Goal: Task Accomplishment & Management: Complete application form

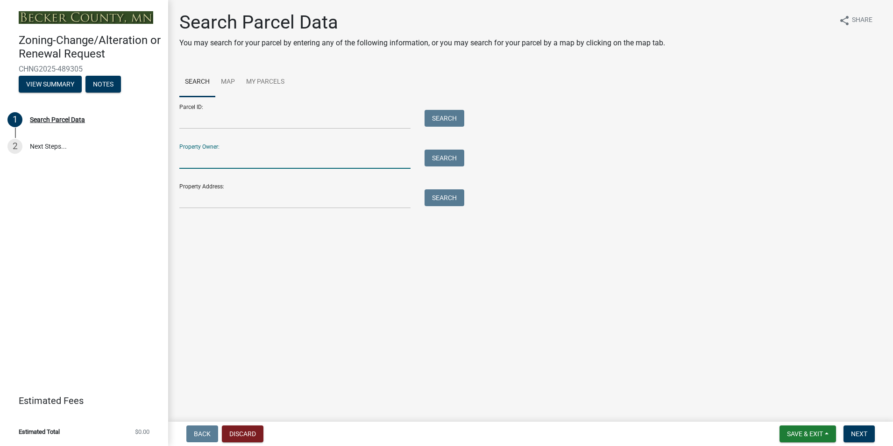
click at [202, 164] on input "Property Owner:" at bounding box center [294, 159] width 231 height 19
click at [191, 191] on input "Property Address:" at bounding box center [294, 198] width 231 height 19
type input "[STREET_ADDRESS]"
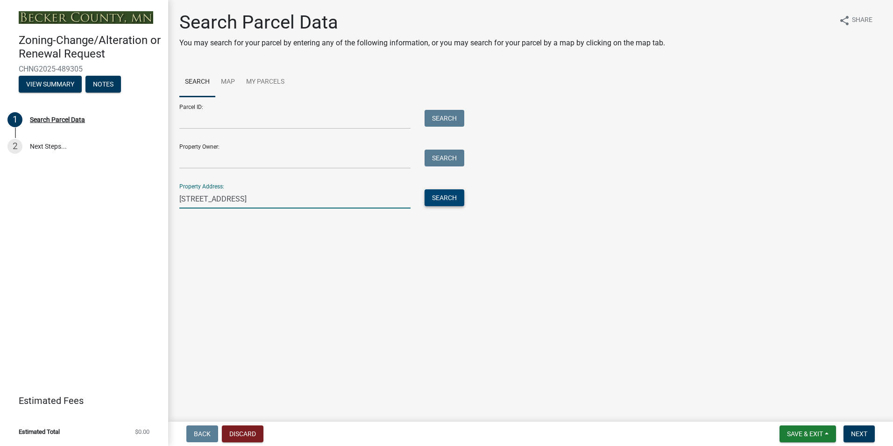
click at [438, 198] on button "Search" at bounding box center [445, 197] width 40 height 17
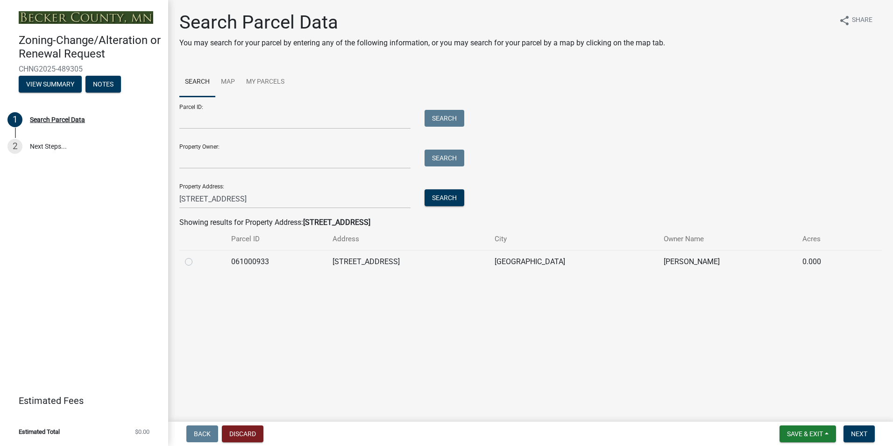
click at [184, 261] on td at bounding box center [202, 261] width 46 height 23
click at [196, 256] on label at bounding box center [196, 256] width 0 height 0
click at [196, 261] on input "radio" at bounding box center [199, 259] width 6 height 6
radio input "true"
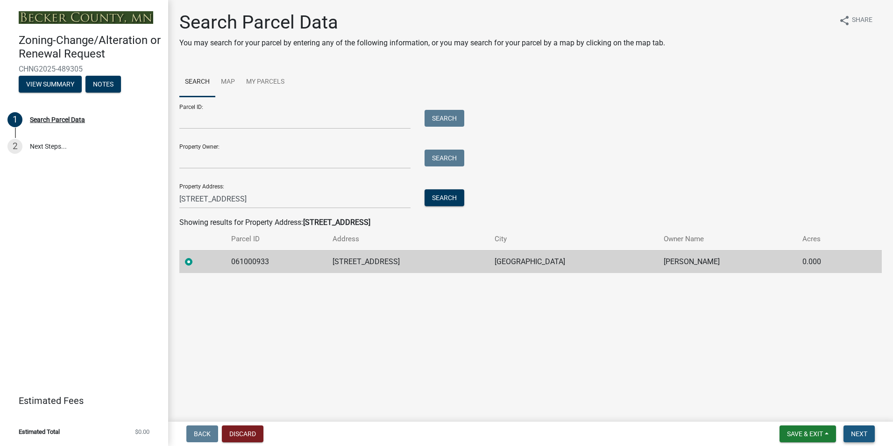
click at [872, 434] on button "Next" at bounding box center [859, 433] width 31 height 17
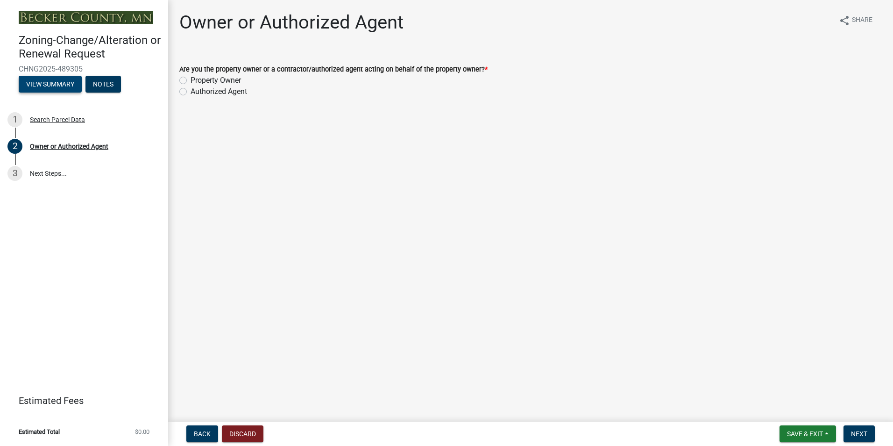
click at [54, 87] on button "View Summary" at bounding box center [50, 84] width 63 height 17
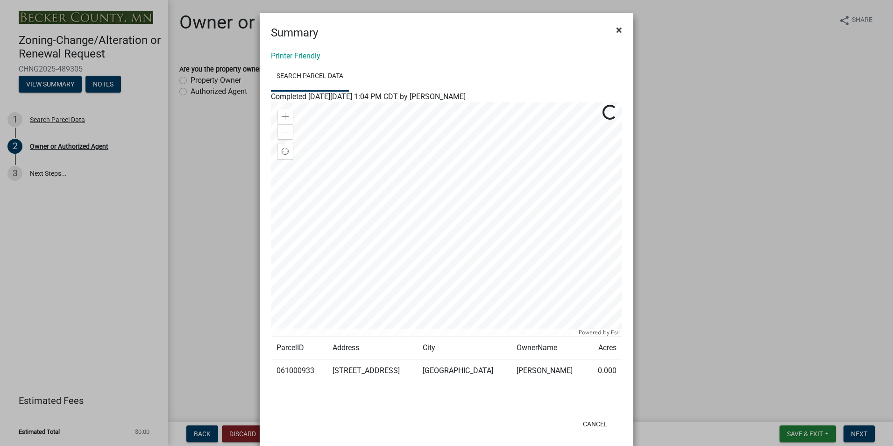
click at [616, 31] on span "×" at bounding box center [619, 29] width 6 height 13
